Goal: Transaction & Acquisition: Purchase product/service

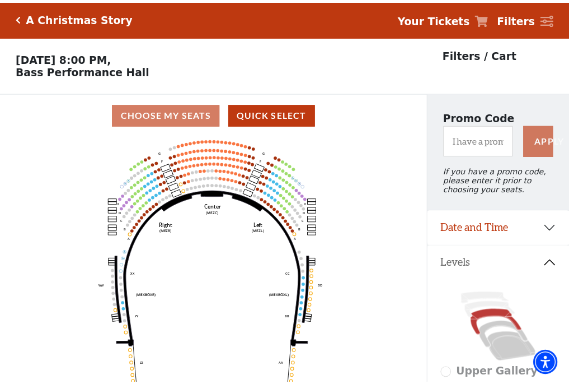
scroll to position [52, 0]
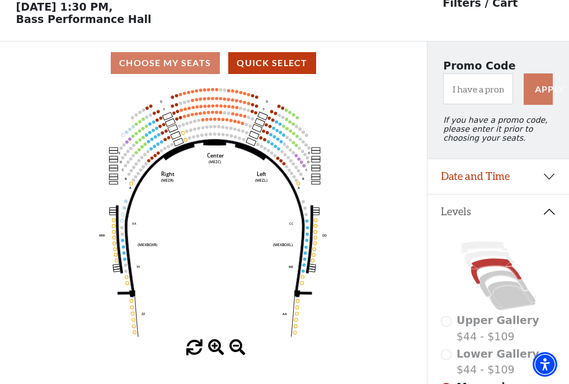
scroll to position [52, 0]
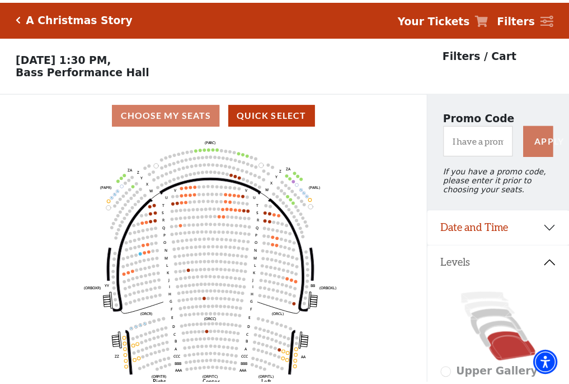
scroll to position [52, 0]
